Goal: Transaction & Acquisition: Obtain resource

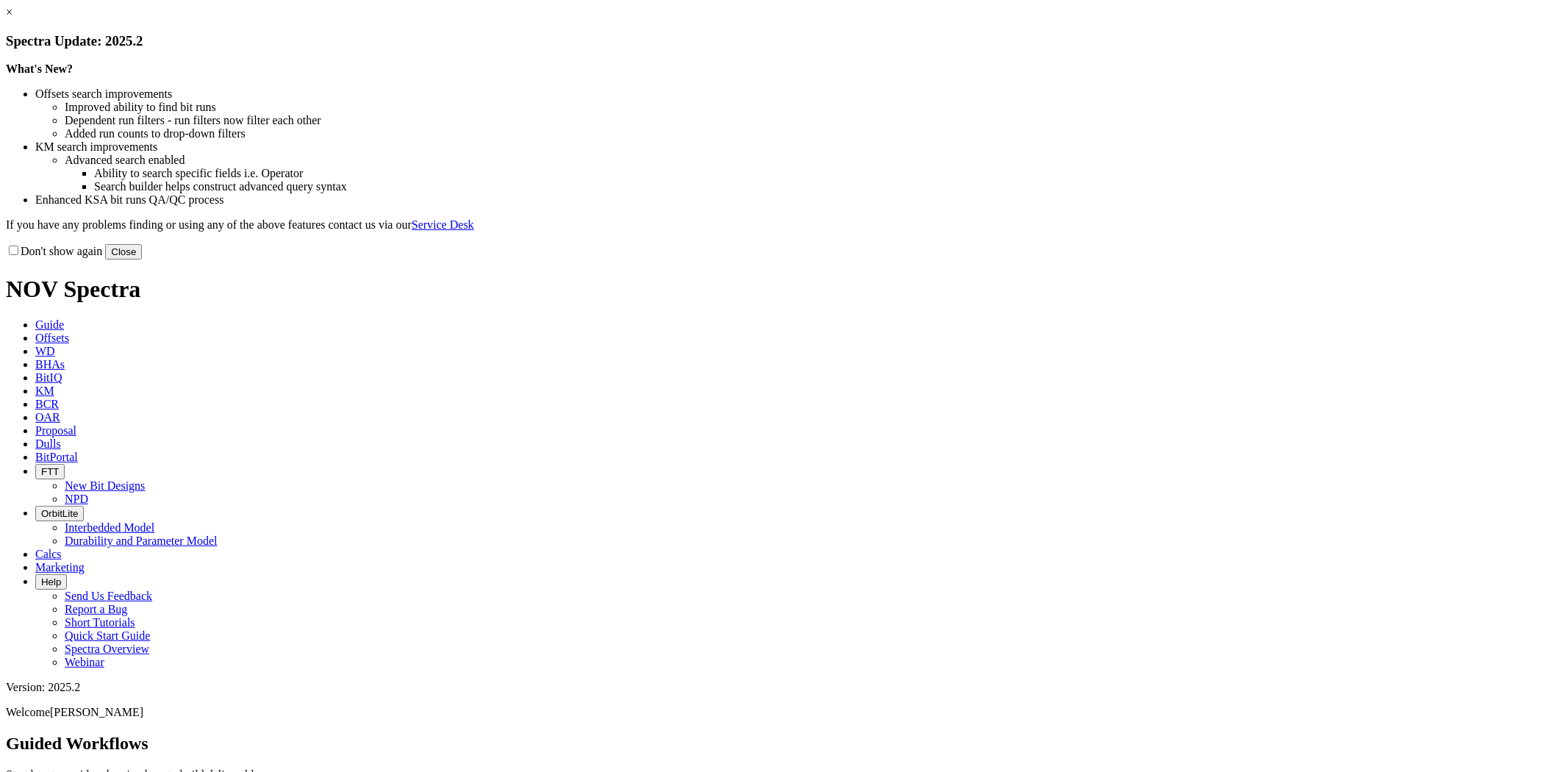
click at [142, 260] on button "Close" at bounding box center [123, 252] width 37 height 15
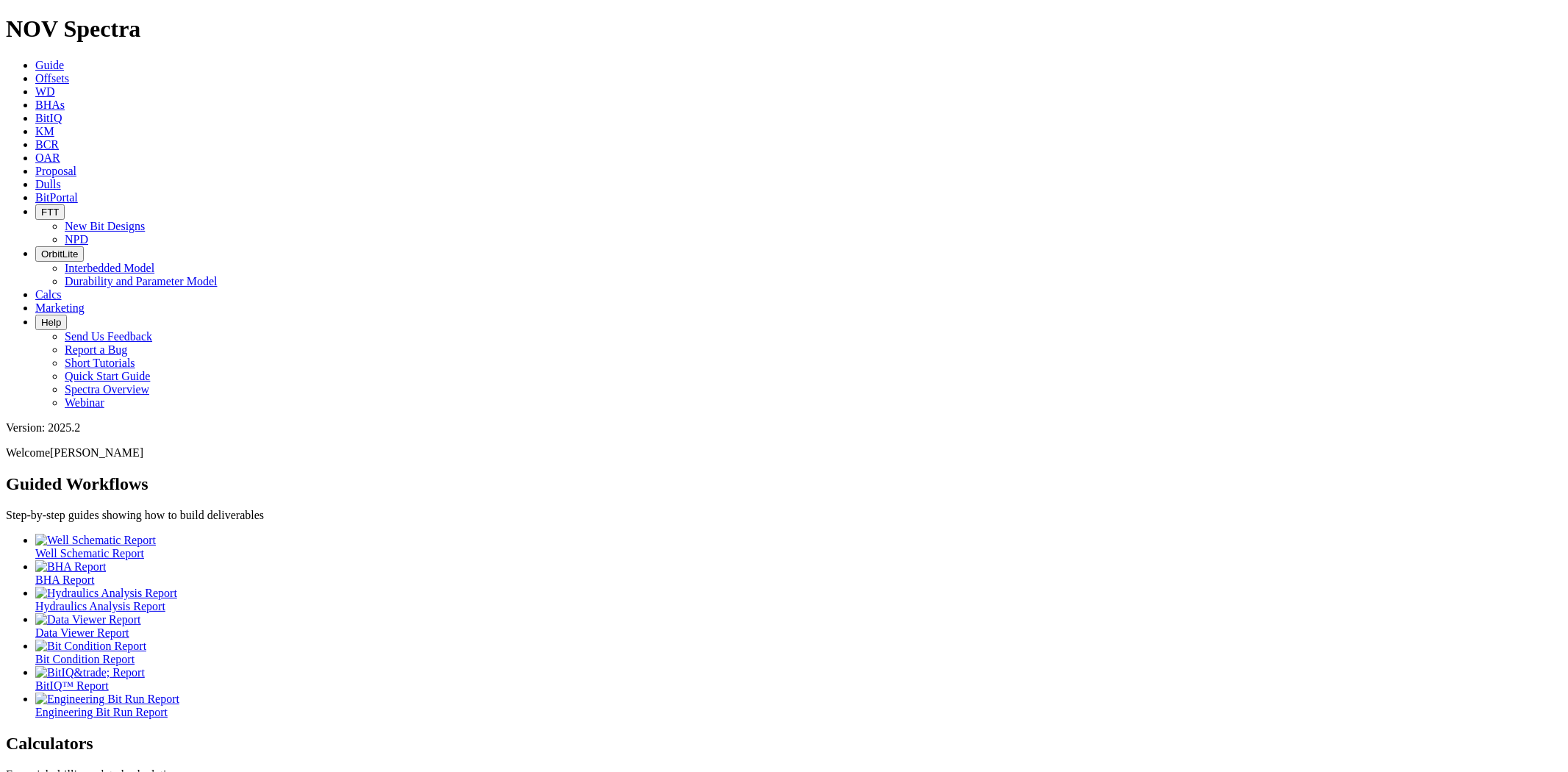
click at [69, 72] on link "Offsets" at bounding box center [52, 78] width 33 height 12
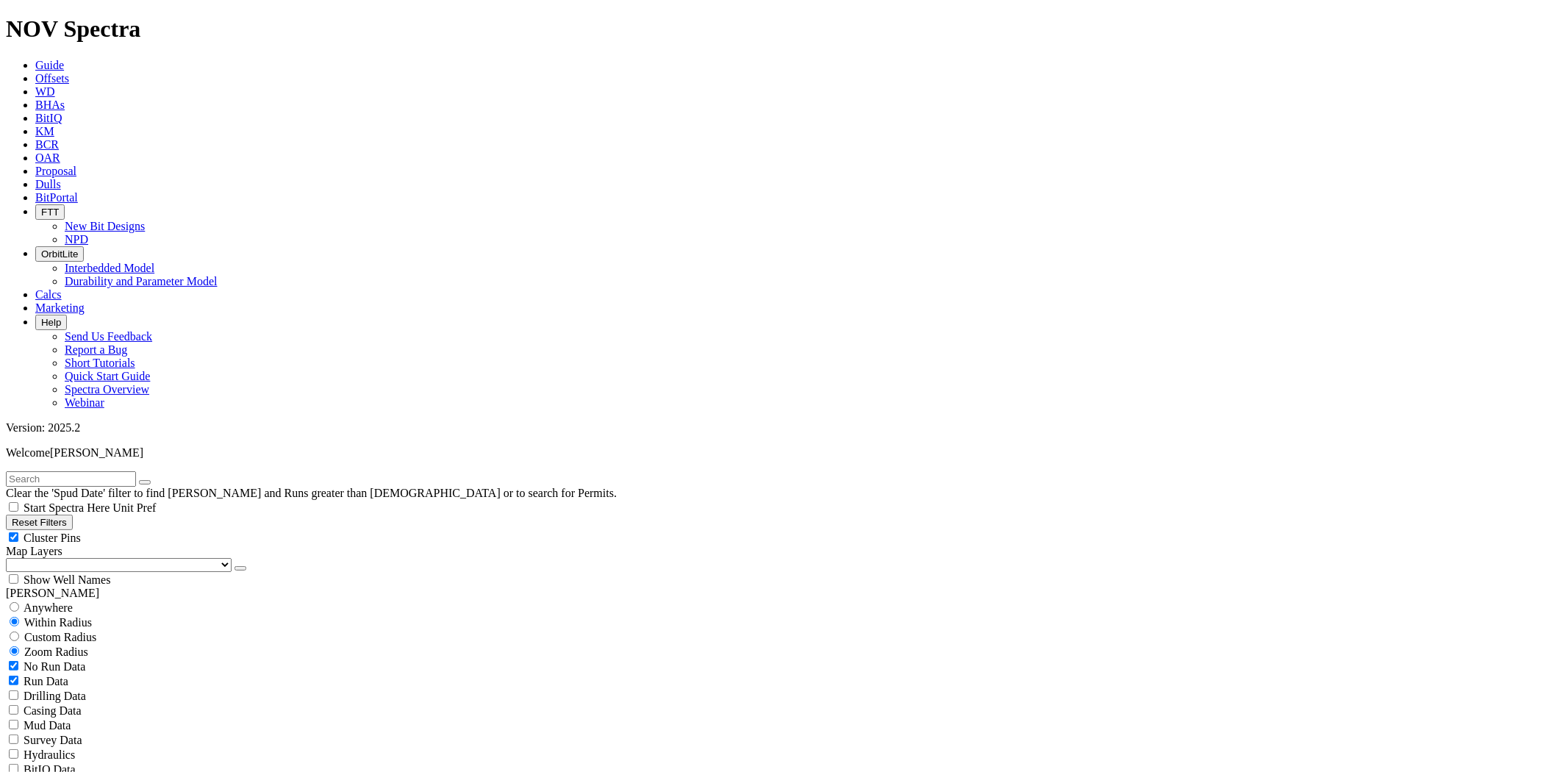
click at [213, 659] on div "No Run Data Run Data Drilling Data Casing Data Mud Data Survey Data Hydraulics …" at bounding box center [784, 740] width 1557 height 162
select select "6"
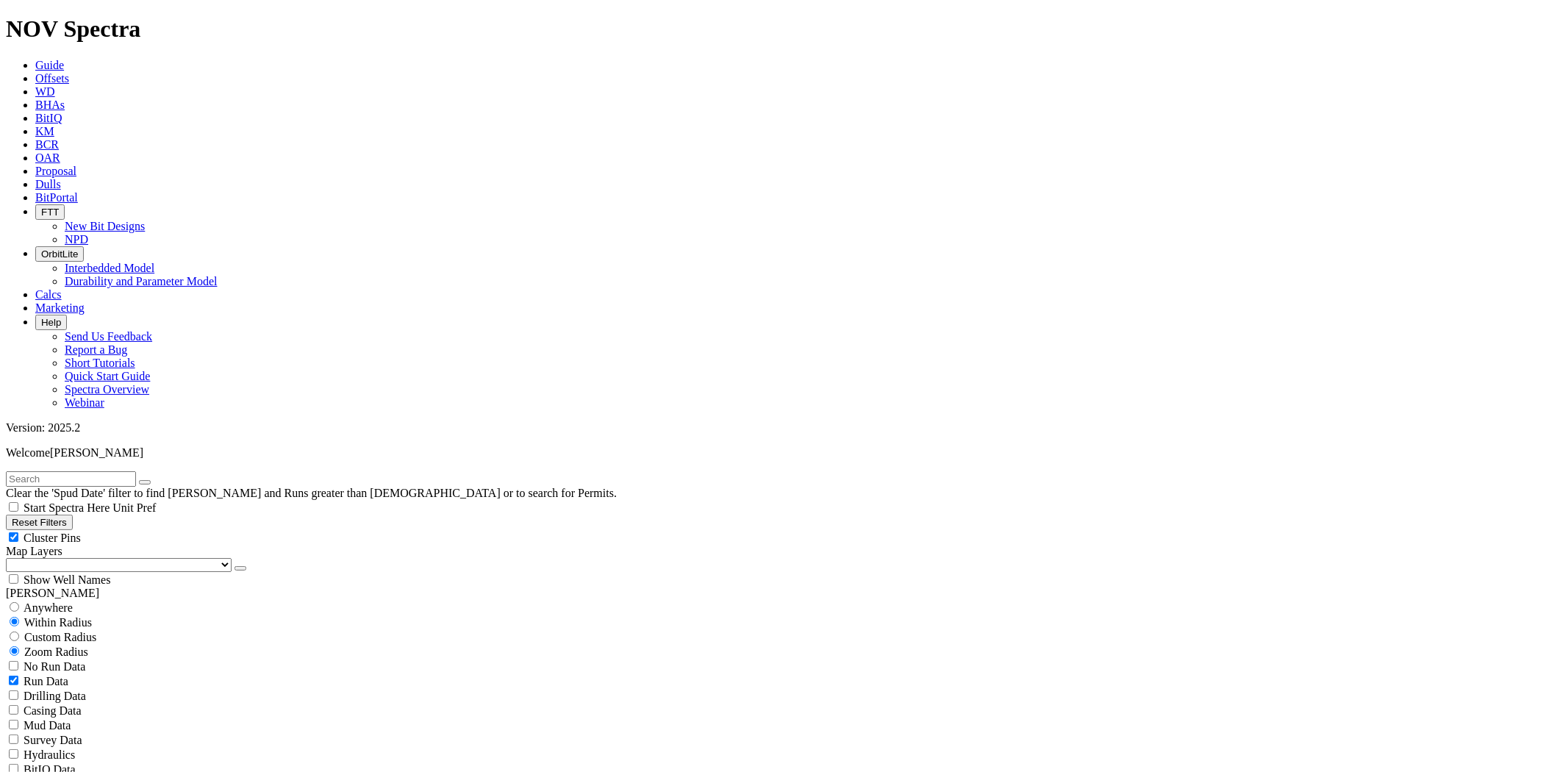
checkbox input "false"
select select "? number:6 ?"
